Goal: Task Accomplishment & Management: Use online tool/utility

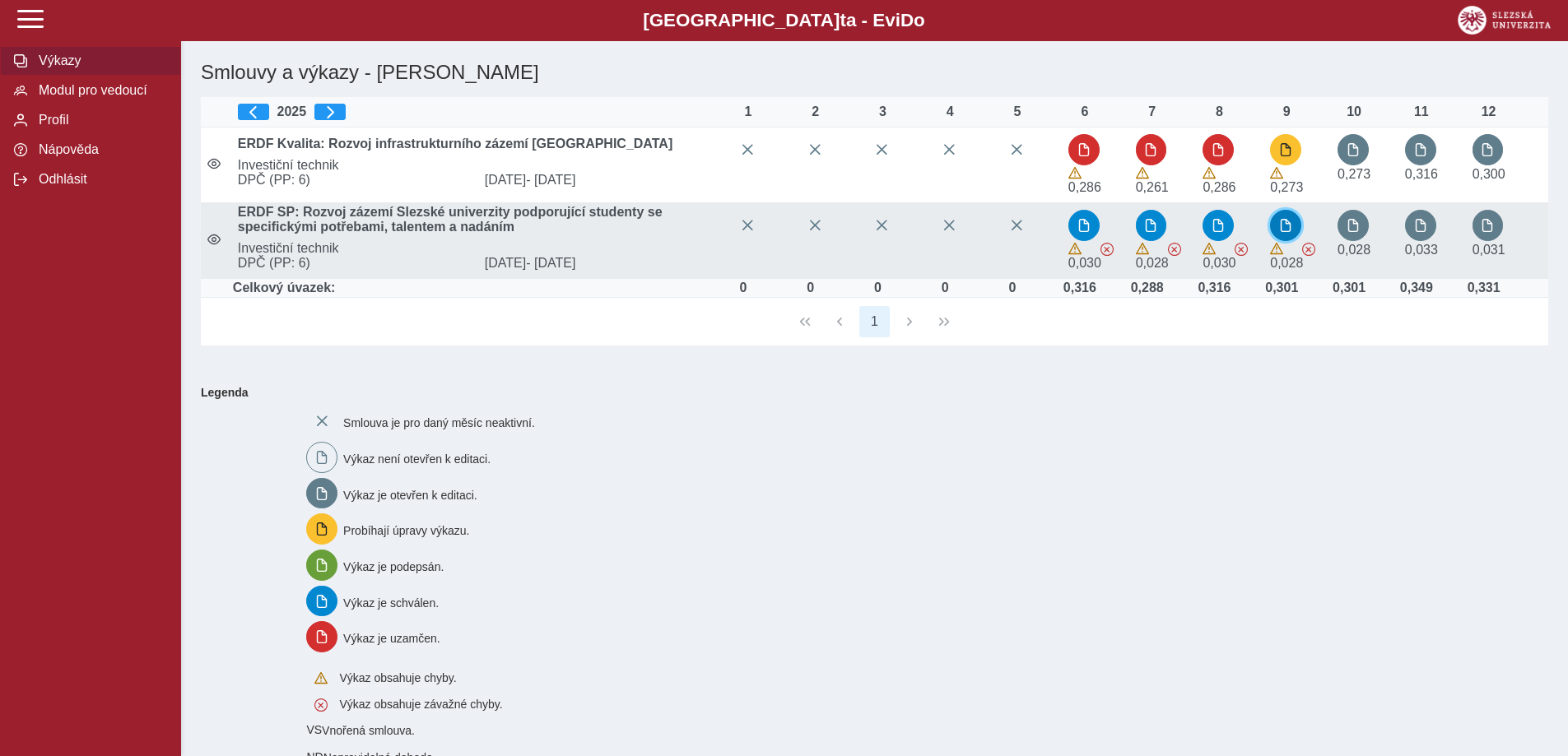
click at [1290, 224] on span "button" at bounding box center [1286, 225] width 13 height 13
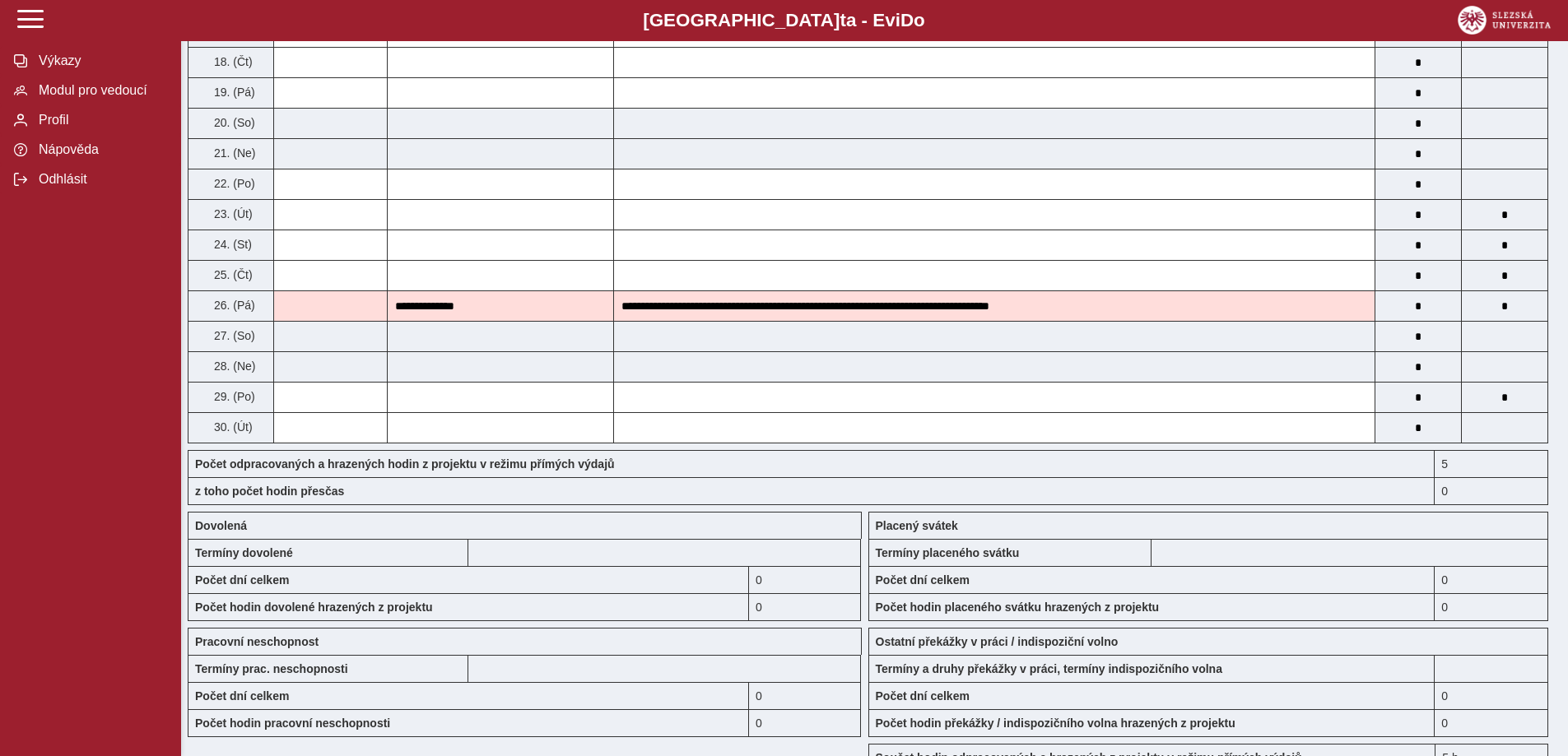
scroll to position [820, 0]
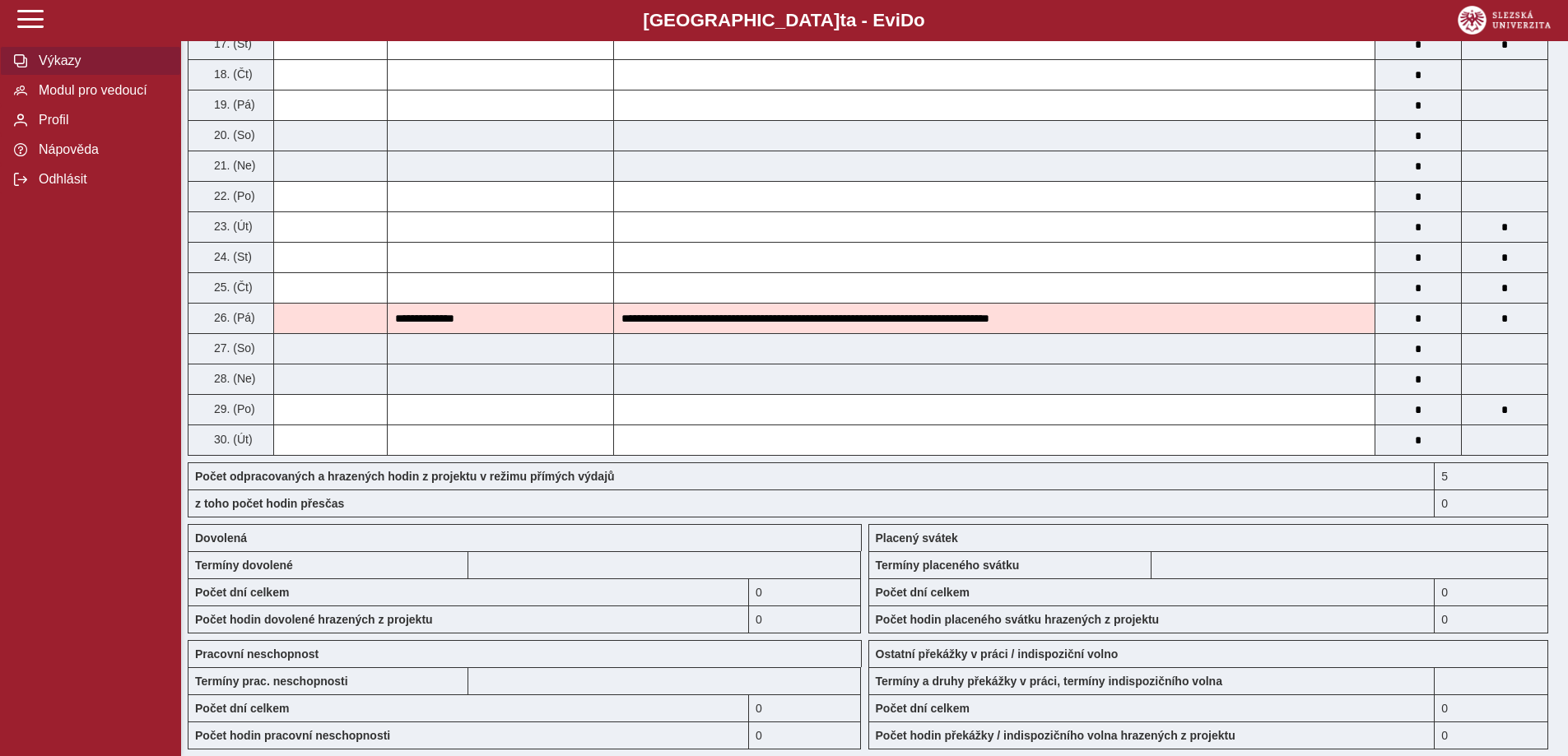
click at [33, 55] on button "Výkazy" at bounding box center [91, 61] width 181 height 30
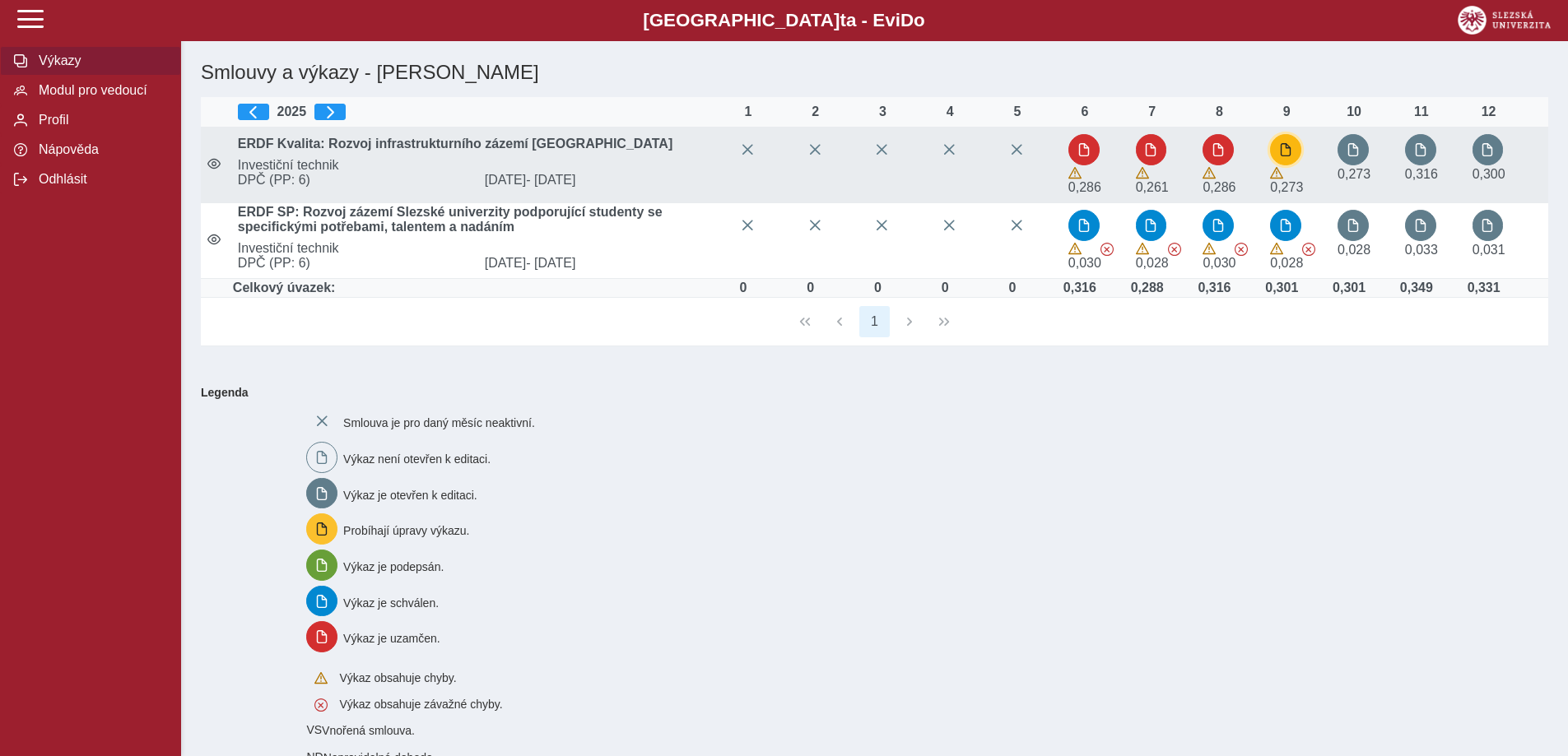
click at [1289, 151] on span "button" at bounding box center [1286, 150] width 13 height 13
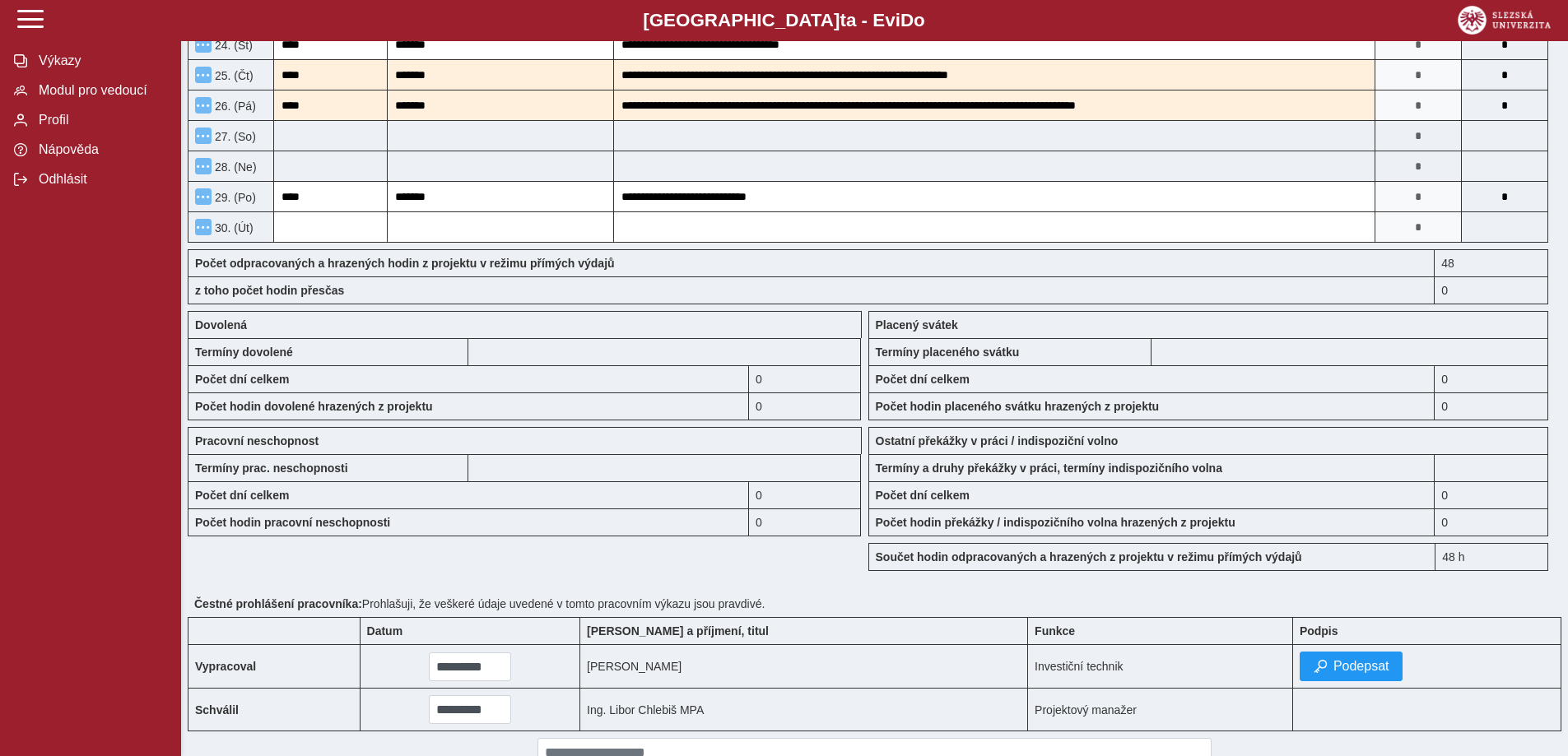
scroll to position [1070, 0]
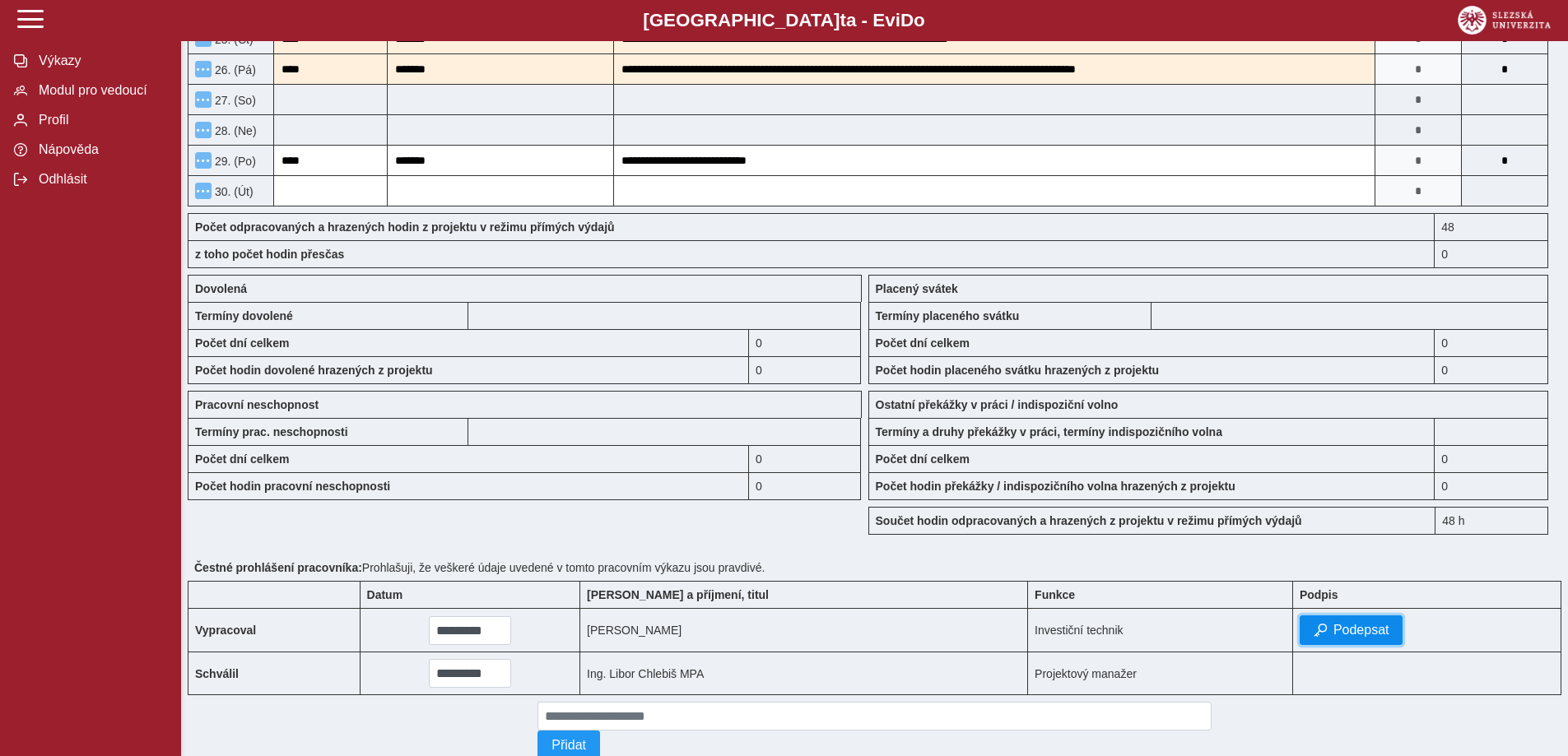
click at [1329, 620] on button "Podepsat" at bounding box center [1351, 631] width 104 height 30
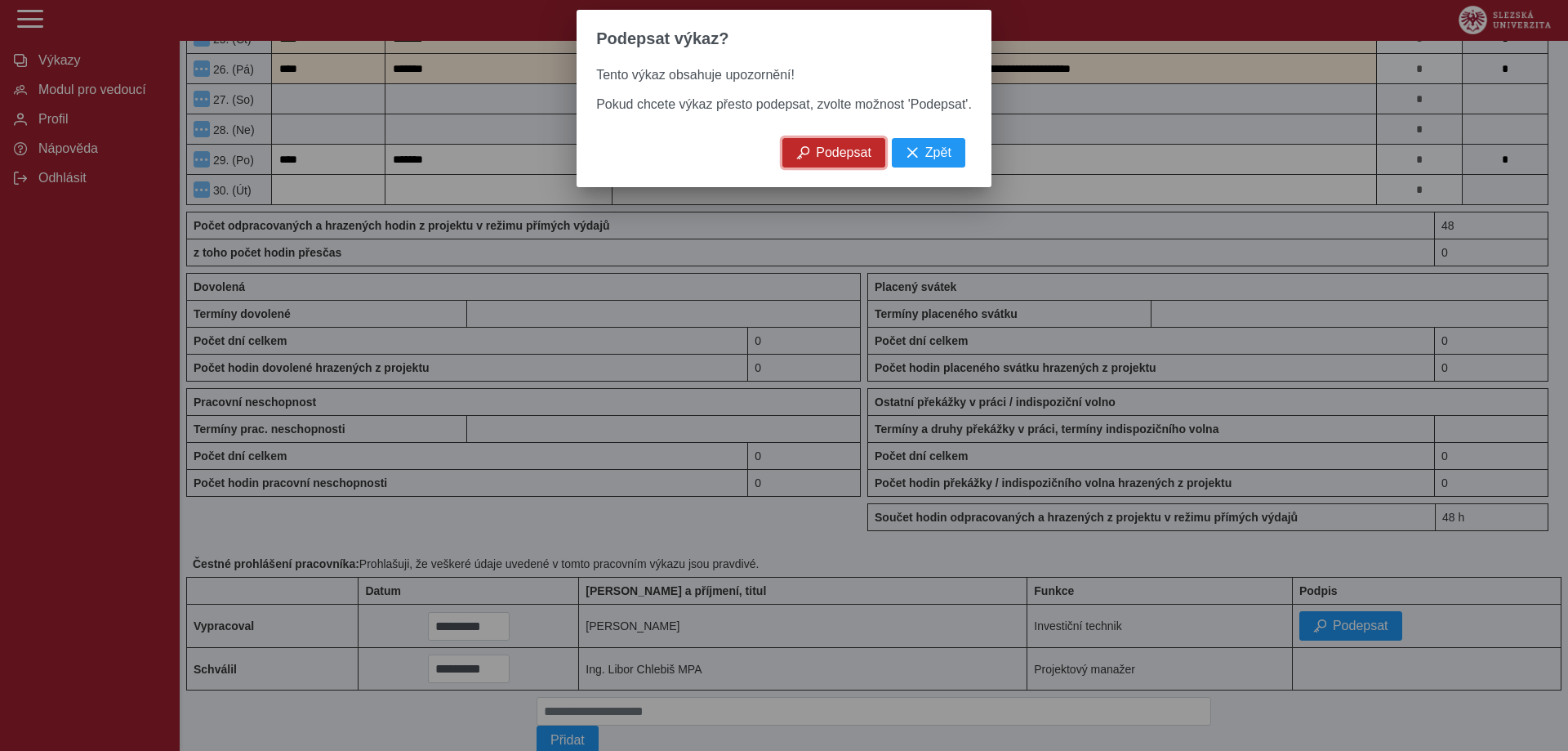
click at [833, 161] on span "Podepsat" at bounding box center [844, 153] width 56 height 15
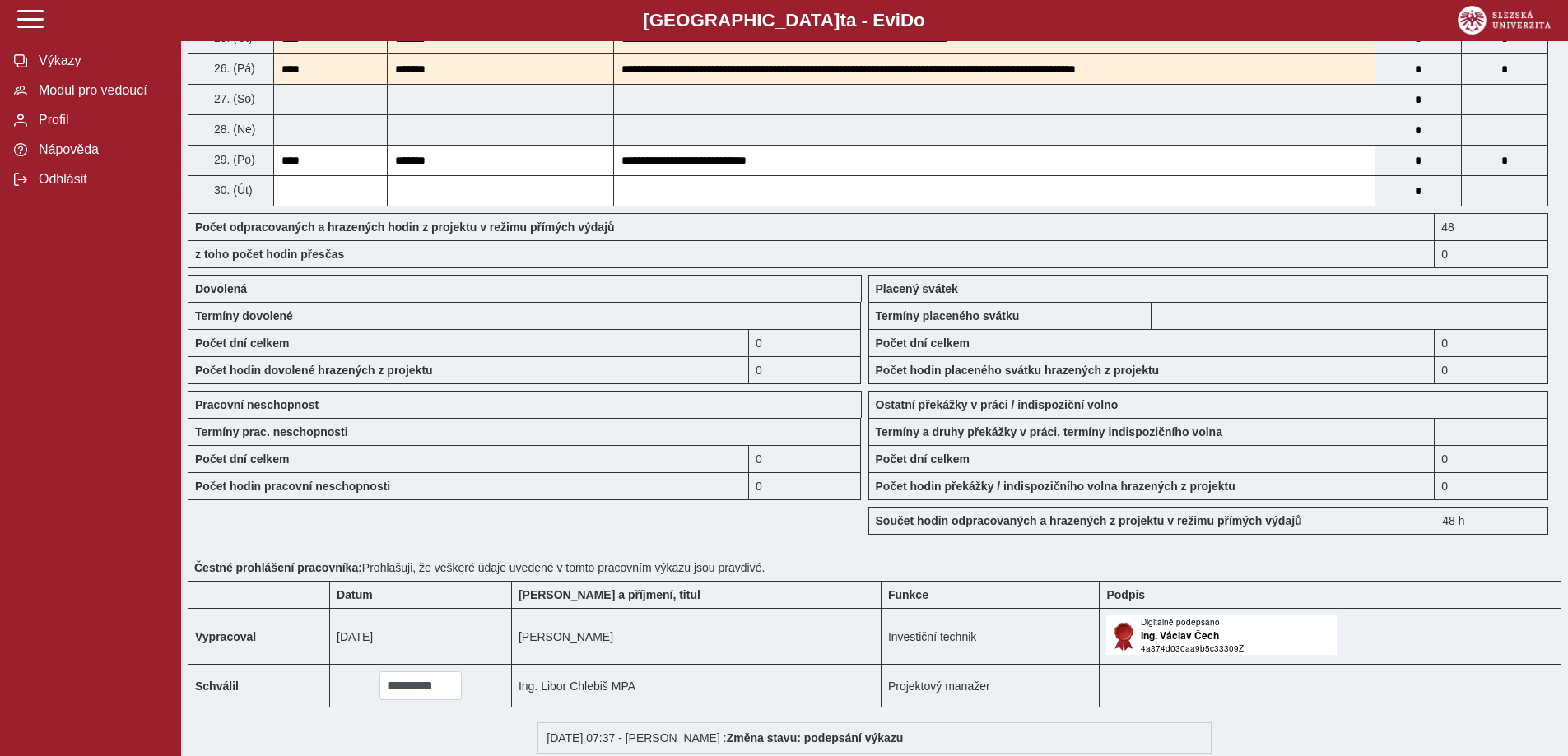
scroll to position [1071, 0]
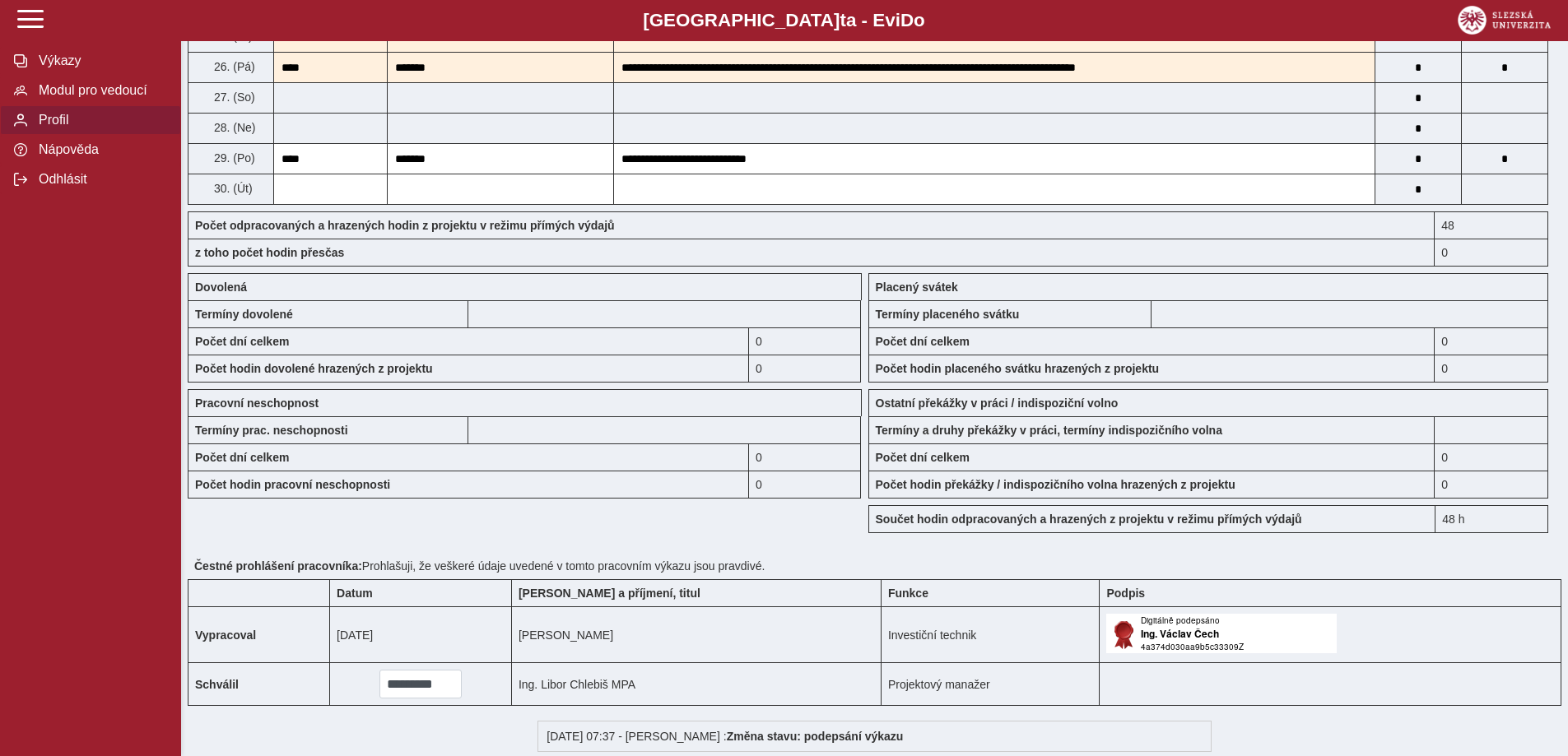
click at [23, 123] on span "button" at bounding box center [21, 120] width 13 height 13
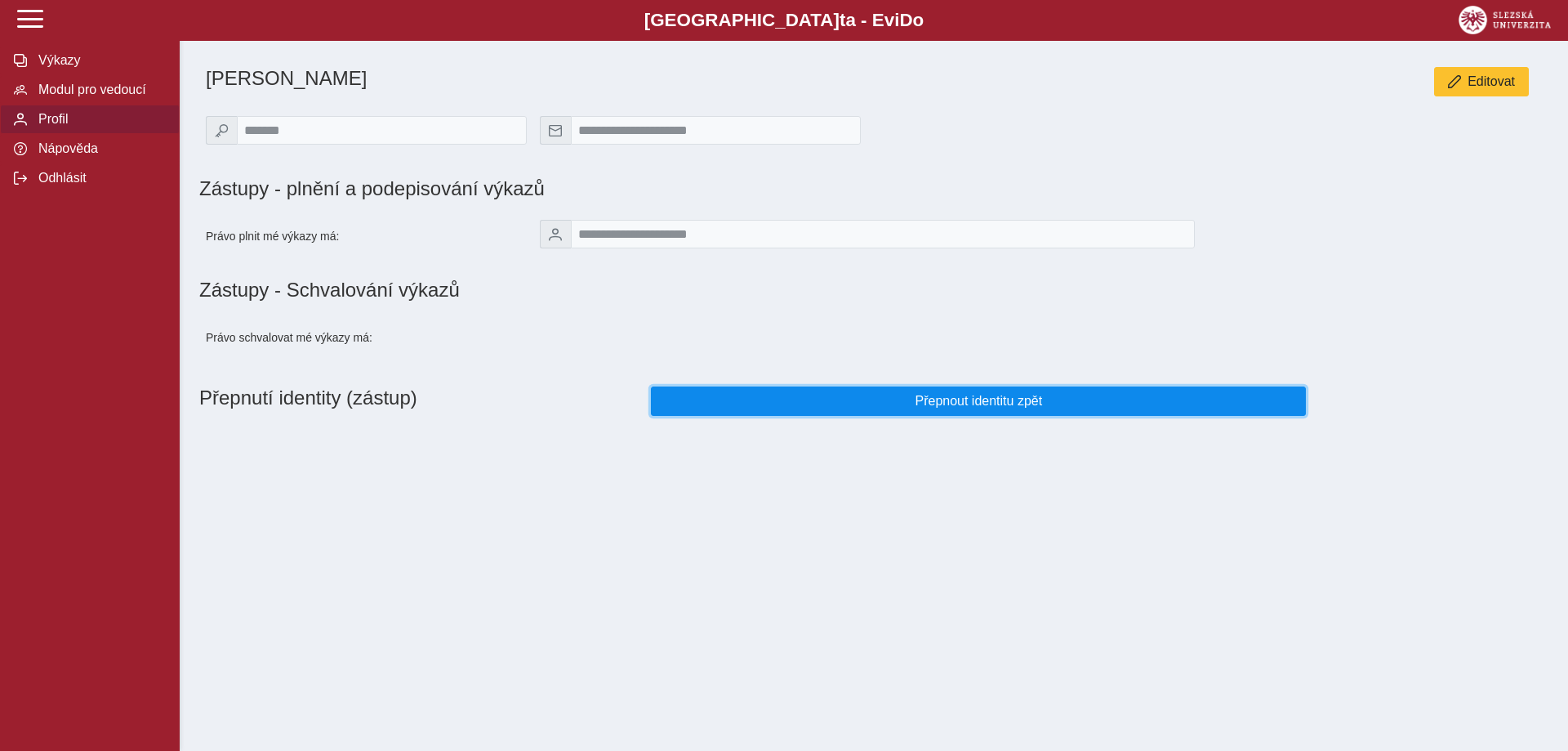
click at [985, 400] on span "Přepnout identitu zpět" at bounding box center [979, 401] width 627 height 15
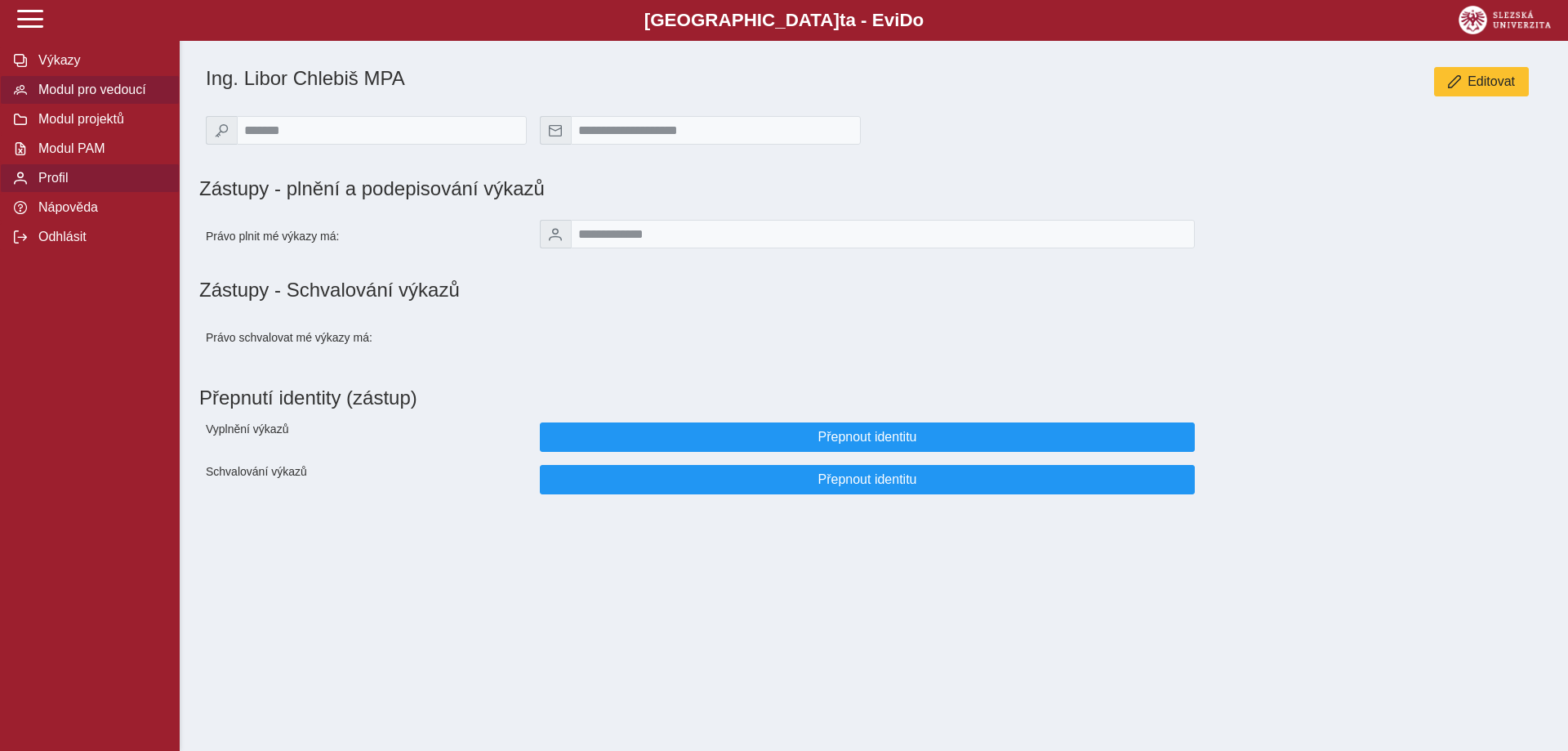
click at [32, 95] on button "Modul pro vedoucí" at bounding box center [90, 90] width 180 height 30
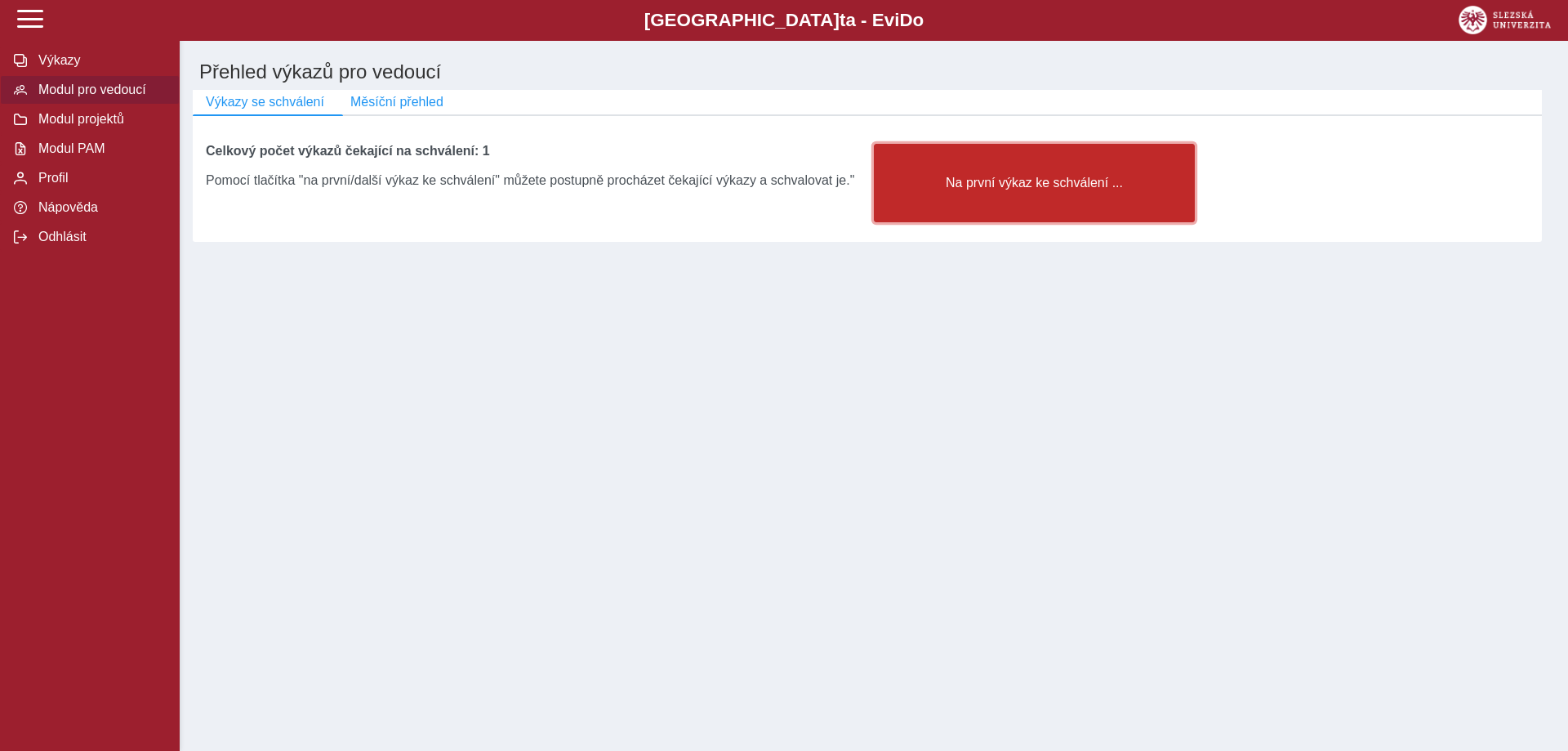
click at [1067, 190] on span "Na první výkaz ke schválení ..." at bounding box center [1035, 183] width 293 height 15
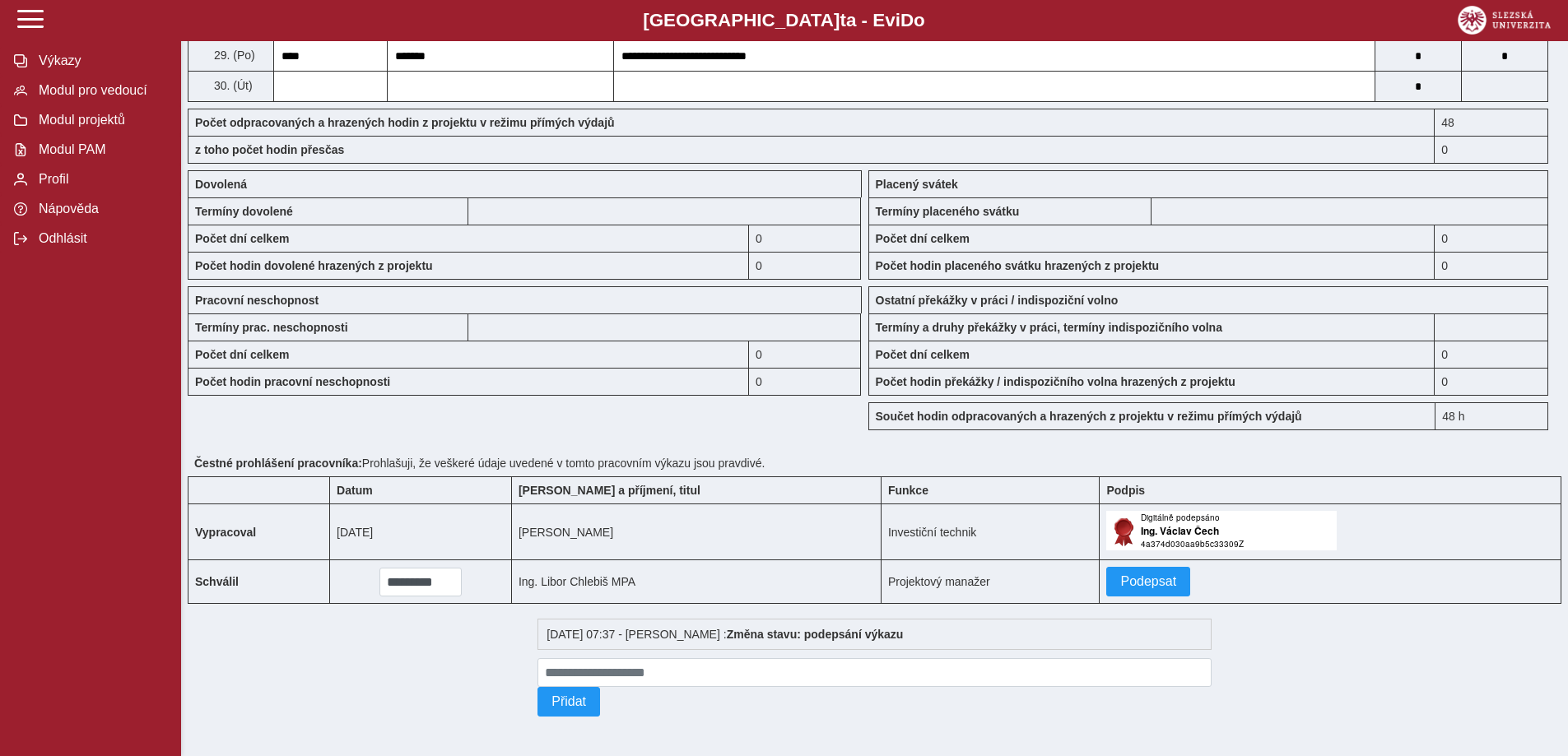
scroll to position [1182, 0]
click at [1120, 575] on span "Podepsat" at bounding box center [1148, 582] width 56 height 15
